Goal: Find specific page/section: Find specific page/section

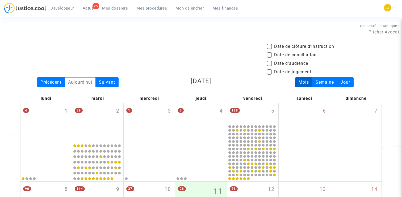
click at [142, 9] on span "Mes procédures" at bounding box center [151, 8] width 31 height 5
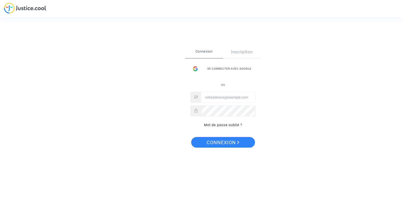
type input "claire+onboarding@justice.cool"
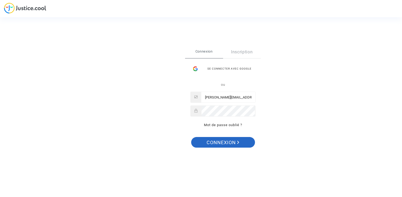
click at [219, 143] on span "Connexion" at bounding box center [222, 142] width 33 height 11
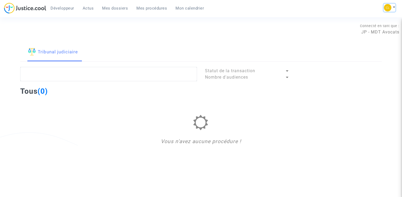
click at [391, 10] on button at bounding box center [389, 8] width 12 height 8
click at [370, 27] on link "Changer de compte" at bounding box center [368, 27] width 54 height 8
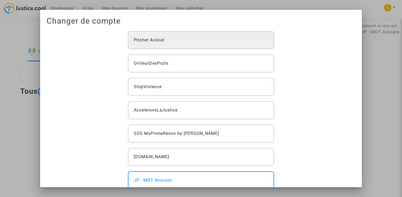
click at [188, 40] on div "Pitcher Avocat" at bounding box center [201, 40] width 146 height 18
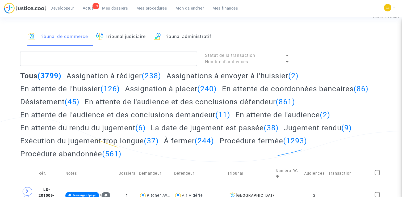
scroll to position [24, 0]
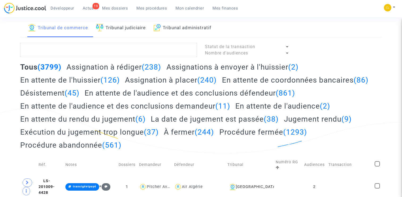
click at [160, 83] on h2 "Assignation à placer (240)" at bounding box center [171, 79] width 92 height 9
